Goal: Check status: Check status

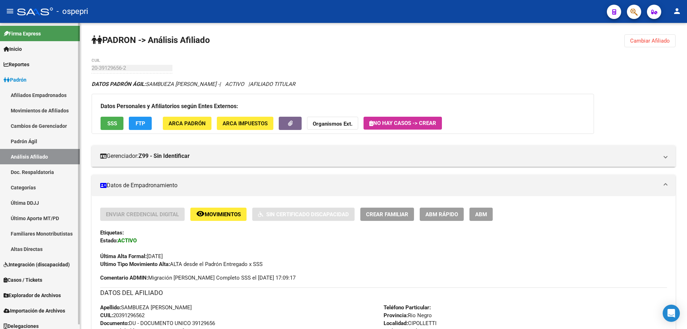
scroll to position [641, 0]
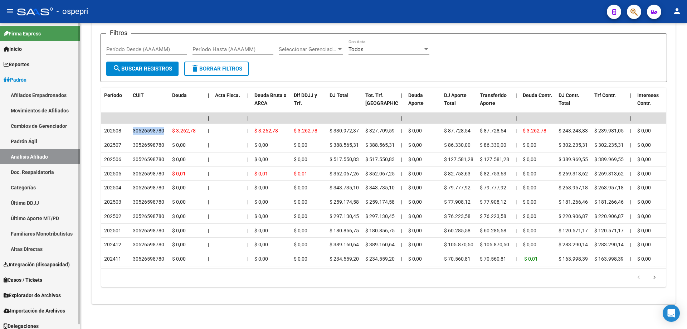
click at [41, 48] on link "Inicio" at bounding box center [40, 48] width 80 height 15
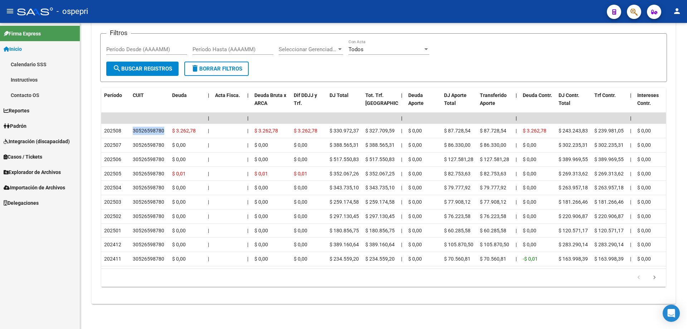
click at [37, 64] on link "Calendario SSS" at bounding box center [40, 64] width 80 height 15
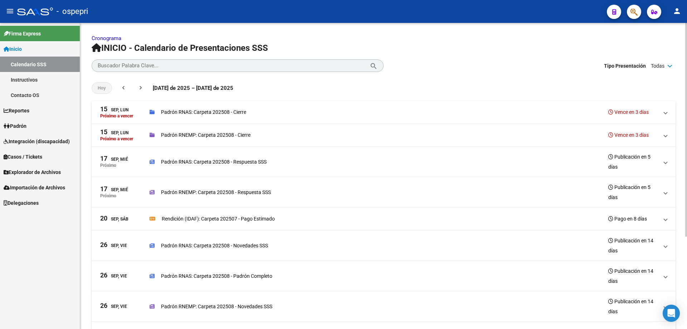
click at [121, 171] on mat-panel-title "[DATE], [PERSON_NAME]" at bounding box center [122, 162] width 44 height 20
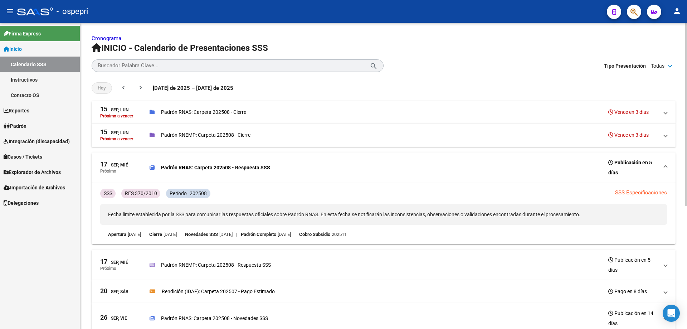
click at [659, 192] on link "SSS Especificaciones" at bounding box center [641, 192] width 52 height 6
click at [40, 106] on link "Reportes" at bounding box center [40, 110] width 80 height 15
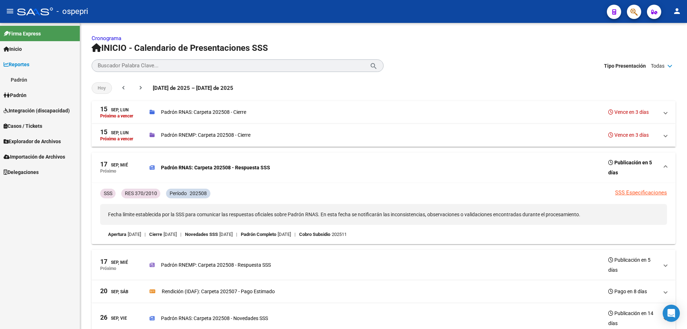
click at [33, 97] on link "Padrón" at bounding box center [40, 94] width 80 height 15
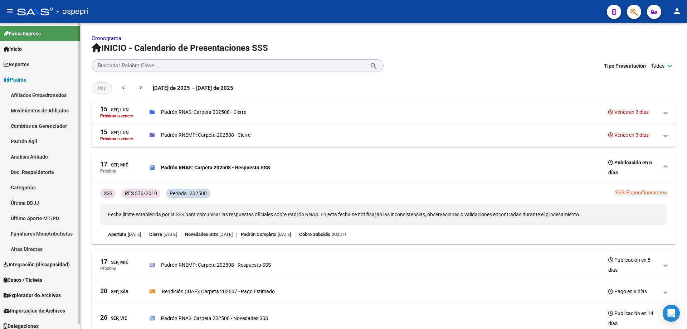
click at [23, 158] on link "Análisis Afiliado" at bounding box center [40, 156] width 80 height 15
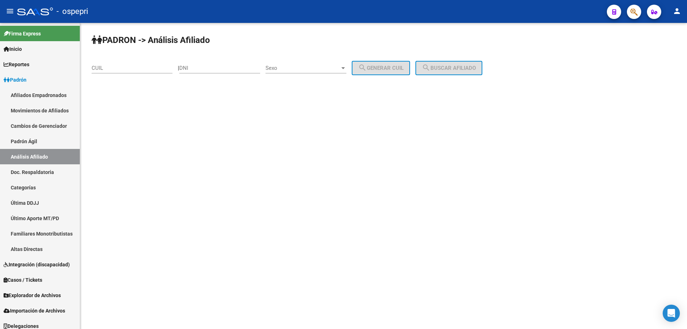
click at [211, 67] on input "DNI" at bounding box center [219, 68] width 81 height 6
type input "39536425"
click at [352, 61] on button "search Generar CUIL" at bounding box center [381, 68] width 58 height 14
type input "20-39536425-2"
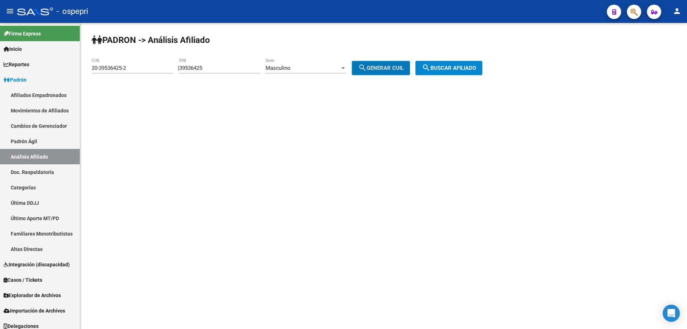
click button "search Buscar afiliado" at bounding box center [448, 68] width 67 height 14
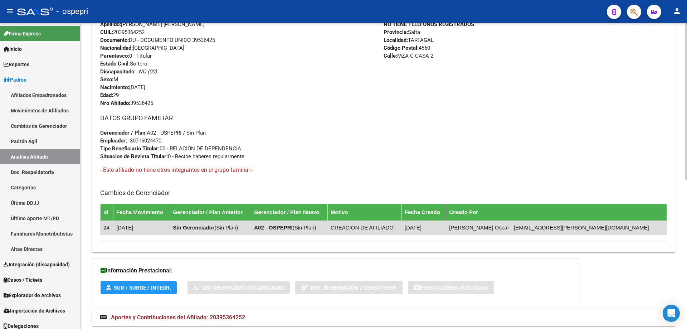
scroll to position [286, 0]
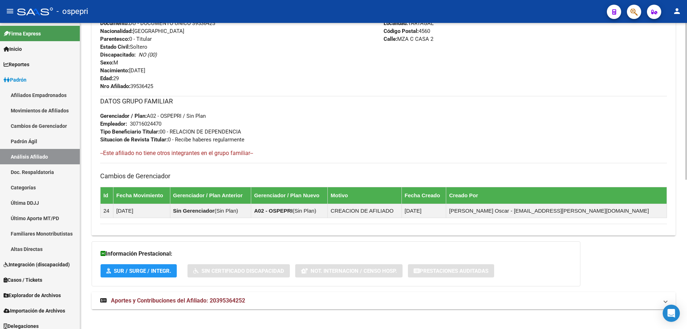
click at [244, 303] on span "Aportes y Contribuciones del Afiliado: 20395364252" at bounding box center [178, 300] width 134 height 7
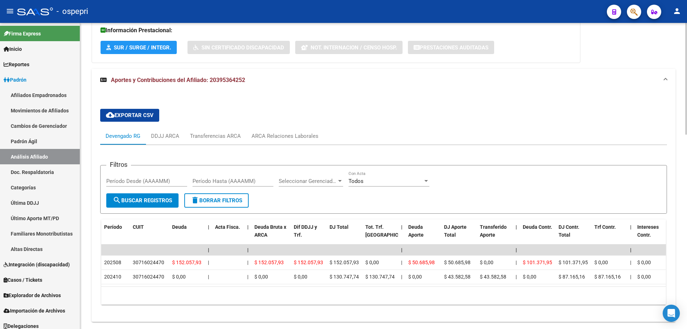
scroll to position [533, 0]
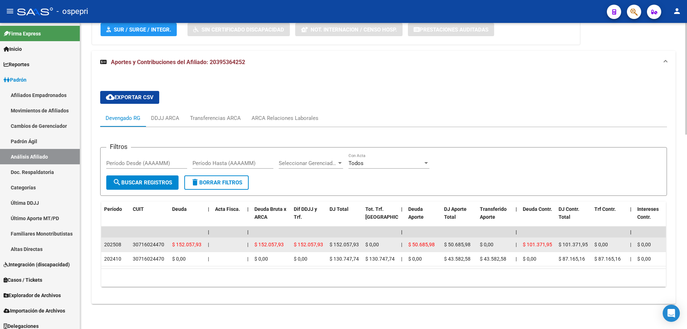
click at [154, 240] on div "30716024470" at bounding box center [148, 244] width 31 height 8
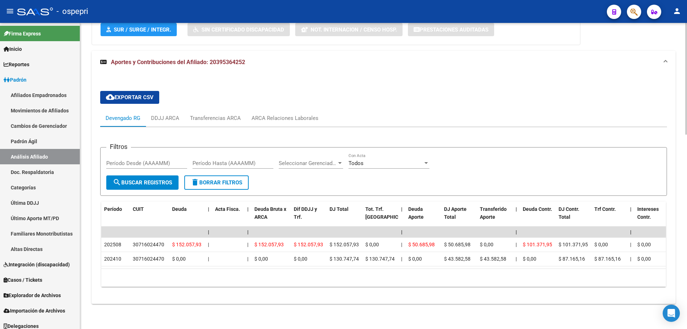
click at [465, 99] on div "cloud_download Exportar CSV Devengado RG DDJJ ARCA Transferencias ARCA ARCA Rel…" at bounding box center [383, 188] width 567 height 207
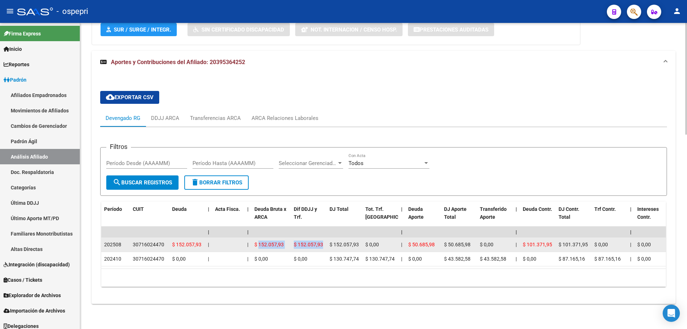
drag, startPoint x: 262, startPoint y: 239, endPoint x: 329, endPoint y: 238, distance: 67.3
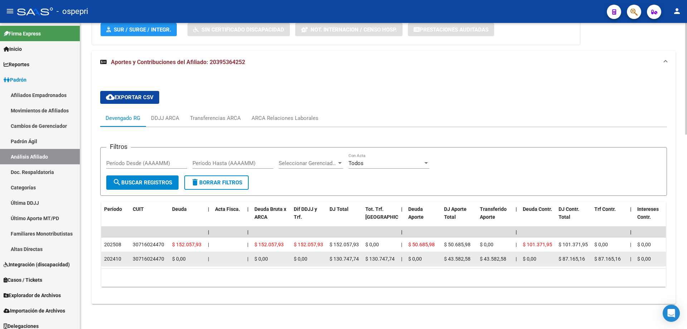
drag, startPoint x: 331, startPoint y: 258, endPoint x: 332, endPoint y: 253, distance: 5.1
click at [331, 258] on datatable-body-cell "$ 130.747,74" at bounding box center [345, 259] width 36 height 14
